Goal: Task Accomplishment & Management: Complete application form

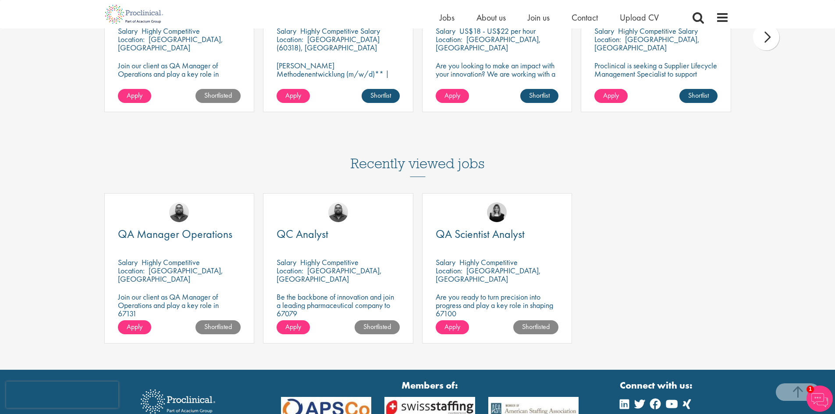
scroll to position [877, 0]
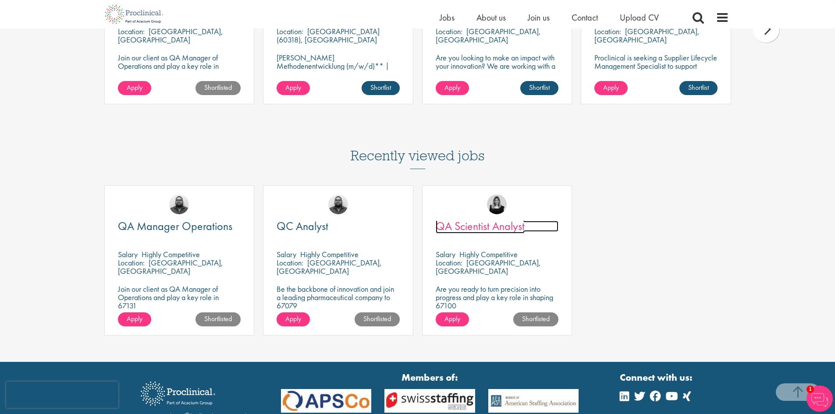
click at [492, 222] on span "QA Scientist Analyst" at bounding box center [480, 226] width 89 height 15
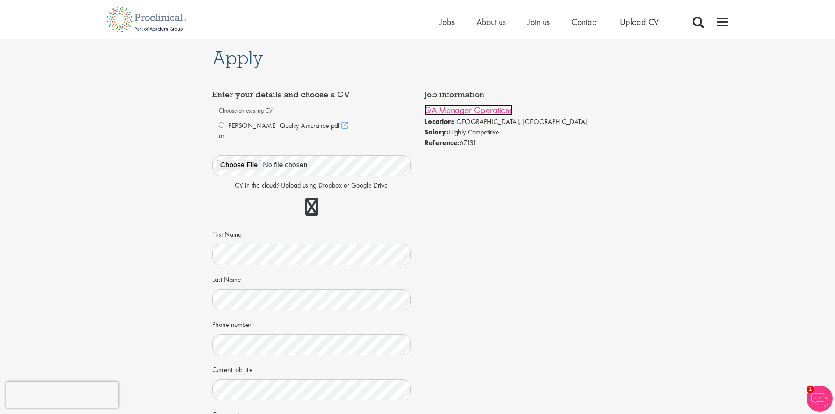
click at [484, 111] on link "QA Manager Operations" at bounding box center [468, 109] width 88 height 11
click at [484, 113] on link "QA Manager Operations" at bounding box center [468, 109] width 88 height 11
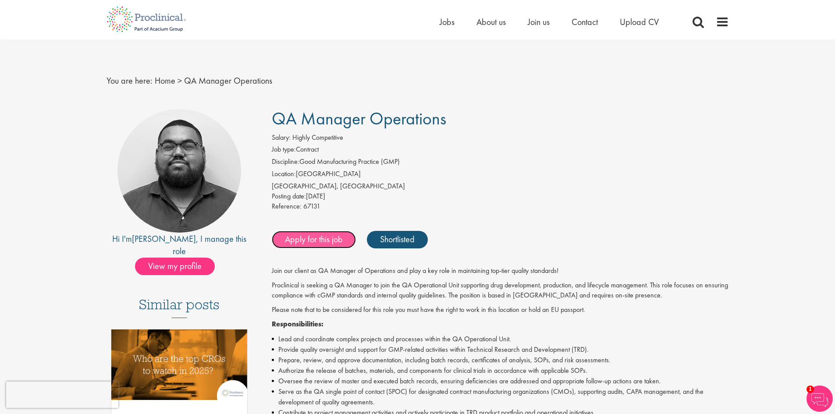
click at [332, 240] on link "Apply for this job" at bounding box center [314, 240] width 84 height 18
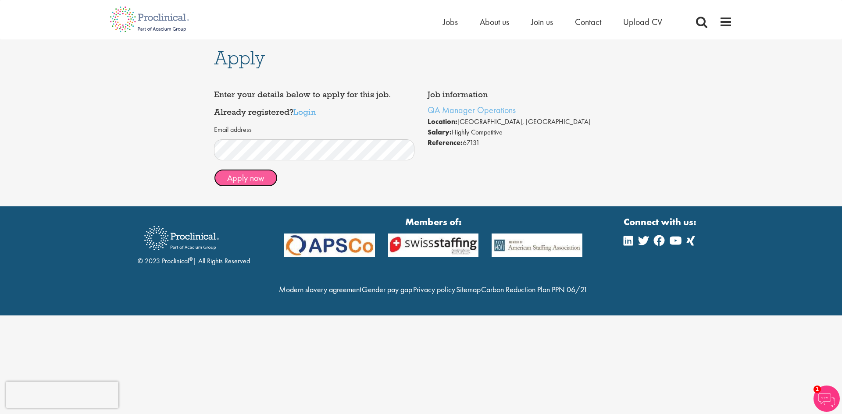
click at [253, 172] on button "Apply now" at bounding box center [246, 178] width 64 height 18
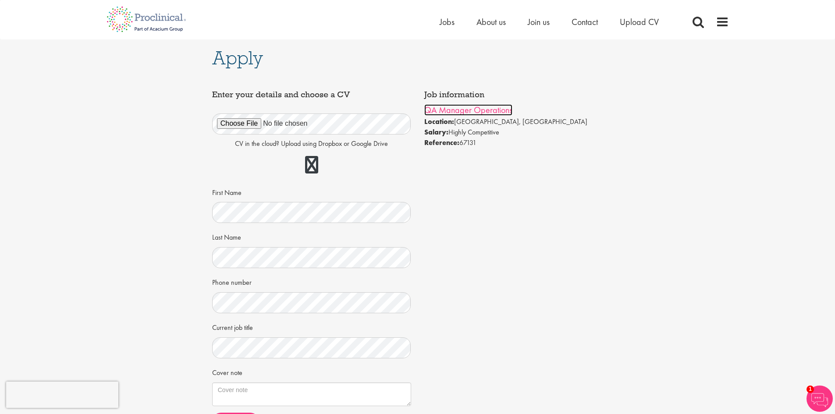
click at [473, 114] on link "QA Manager Operations" at bounding box center [468, 109] width 88 height 11
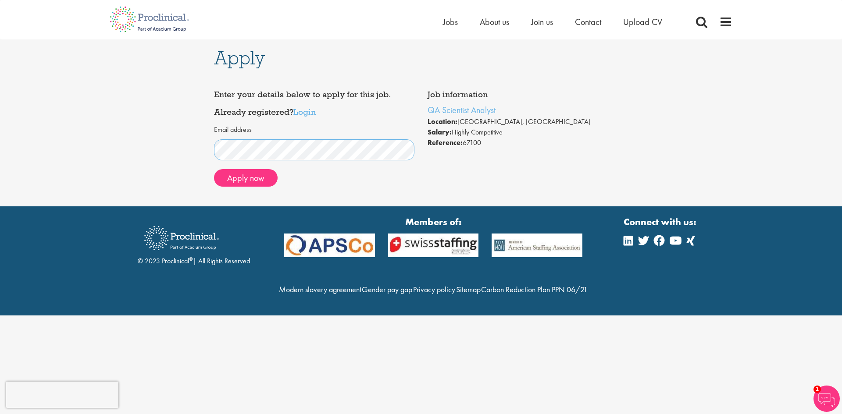
click at [188, 156] on div "Apply Job information QA Scientist Analyst Location: Brighton, England Salary: …" at bounding box center [420, 122] width 855 height 167
click at [259, 181] on button "Apply now" at bounding box center [246, 178] width 64 height 18
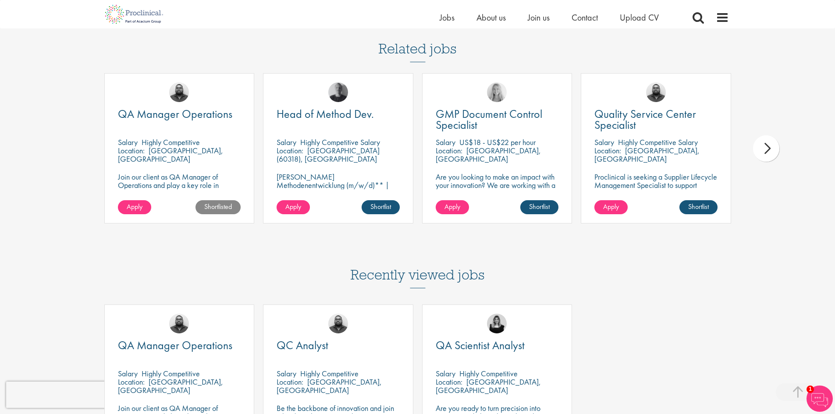
scroll to position [745, 0]
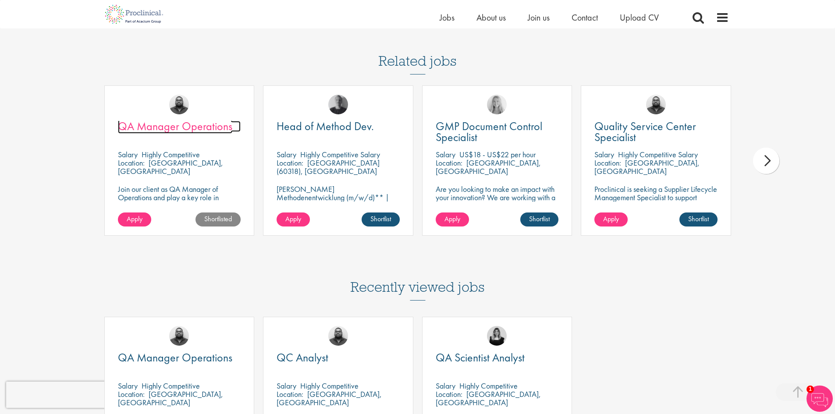
click at [182, 126] on span "QA Manager Operations" at bounding box center [175, 126] width 114 height 15
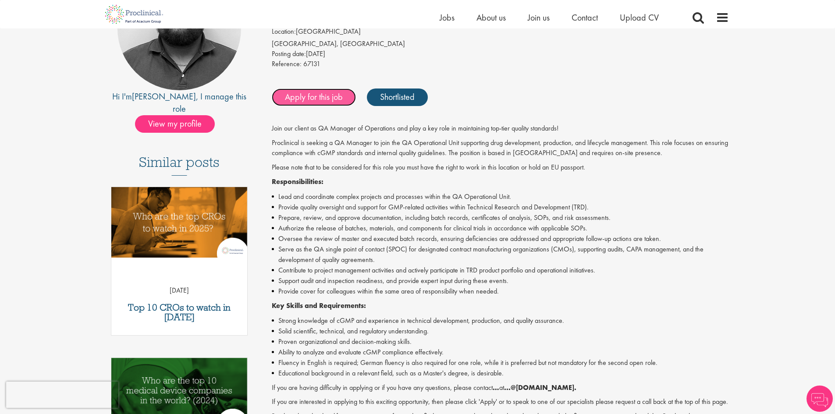
click at [304, 100] on link "Apply for this job" at bounding box center [314, 98] width 84 height 18
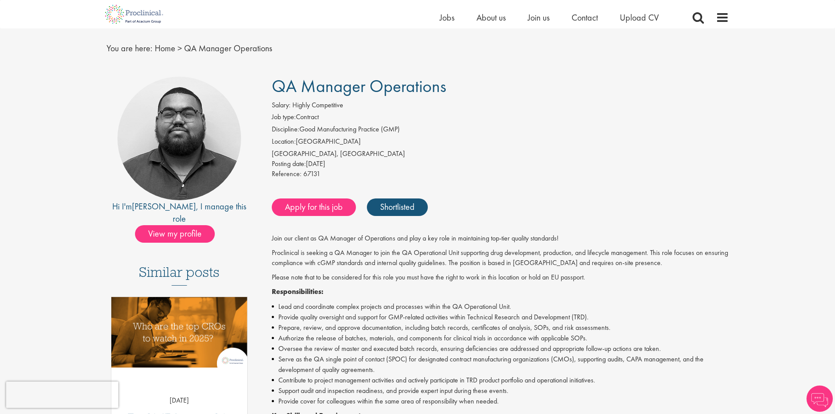
scroll to position [11, 0]
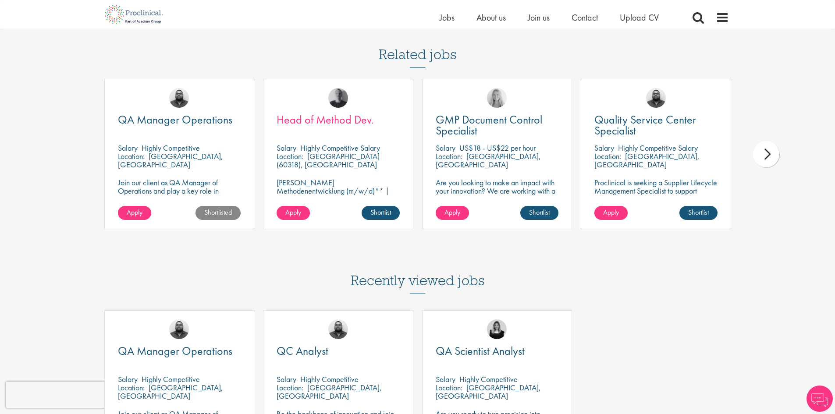
scroll to position [745, 0]
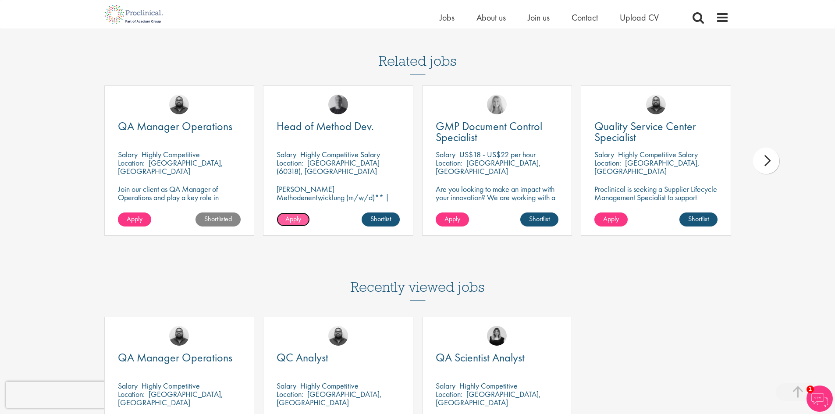
click at [293, 219] on span "Apply" at bounding box center [293, 218] width 16 height 9
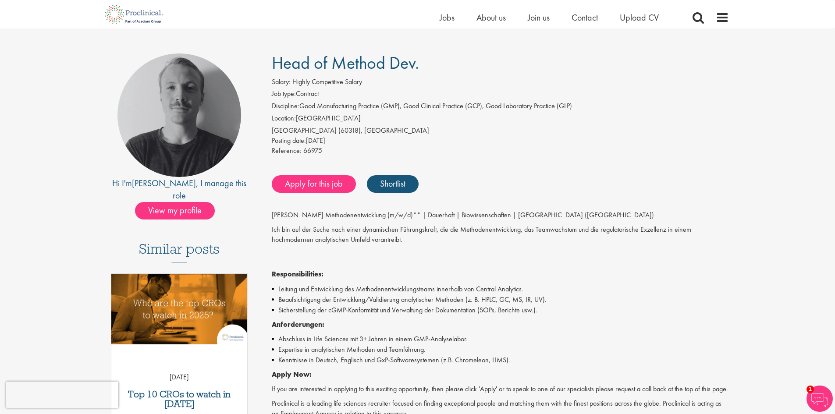
scroll to position [44, 0]
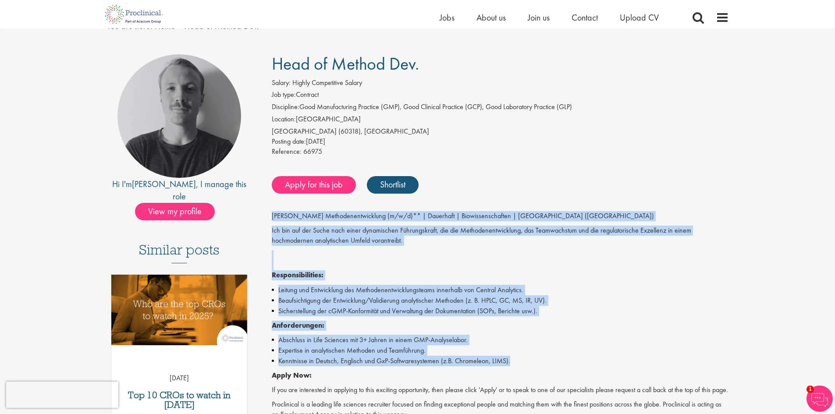
drag, startPoint x: 272, startPoint y: 215, endPoint x: 523, endPoint y: 364, distance: 291.2
click at [523, 364] on div "Leiter Methodenentwicklung (m/w/d)** | Dauerhaft | Biowissenschaften | Deutschl…" at bounding box center [500, 327] width 457 height 233
copy div "Leiter Methodenentwicklung (m/w/d)** | Dauerhaft | Biowissenschaften | Deutschl…"
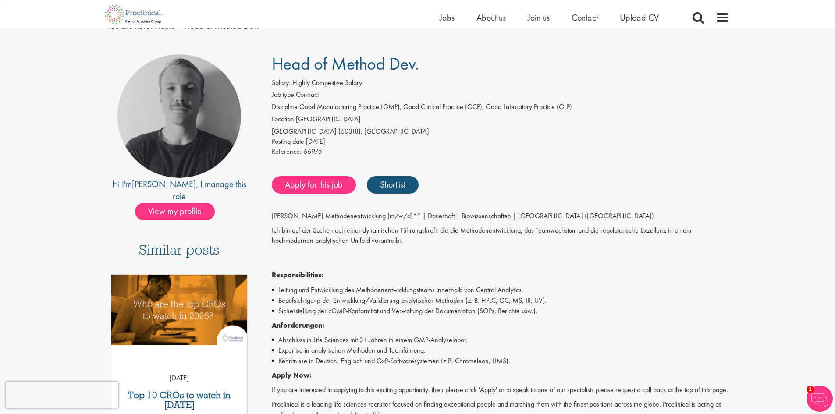
click at [545, 177] on div "Apply for this job Shortlist" at bounding box center [500, 185] width 460 height 26
click at [337, 186] on link "Apply for this job" at bounding box center [314, 185] width 84 height 18
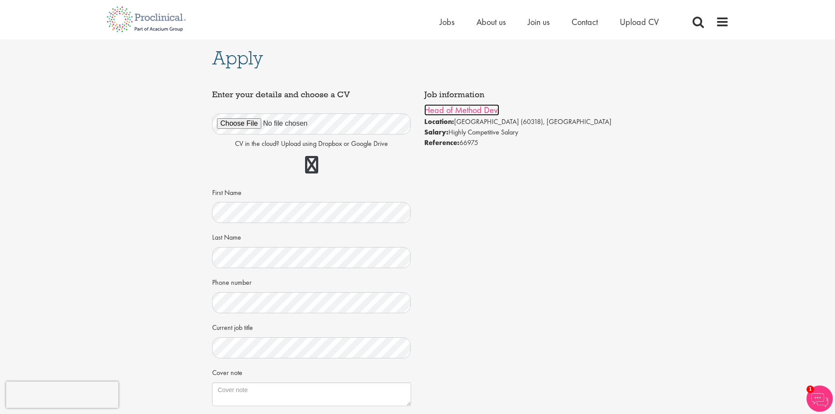
click at [465, 109] on link "Head of Method Dev." at bounding box center [461, 109] width 75 height 11
